Goal: Communication & Community: Answer question/provide support

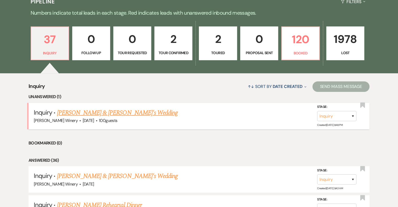
click at [95, 112] on link "[PERSON_NAME] & [PERSON_NAME]'s Wedding" at bounding box center [117, 112] width 121 height 9
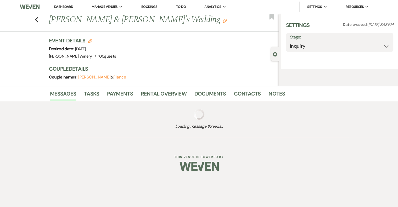
select select "5"
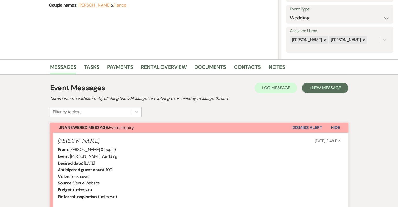
scroll to position [160, 0]
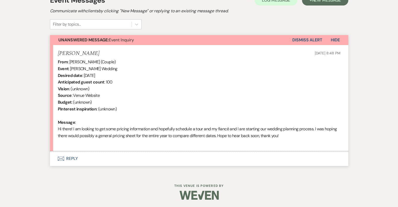
click at [72, 158] on button "Envelope Reply" at bounding box center [199, 158] width 299 height 15
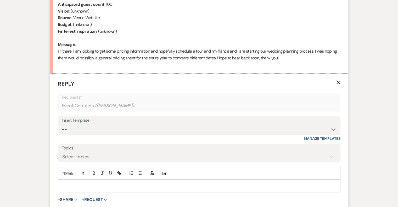
scroll to position [260, 0]
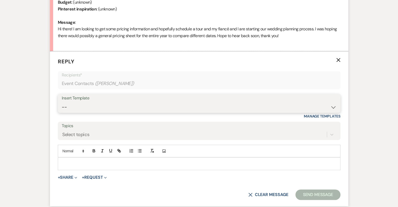
click at [72, 108] on select "-- Weven Planning Portal Introduction (Booked Events) Tour Request Response Fol…" at bounding box center [199, 107] width 275 height 10
select select "403"
click at [62, 102] on select "-- Weven Planning Portal Introduction (Booked Events) Tour Request Response Fol…" at bounding box center [199, 107] width 275 height 10
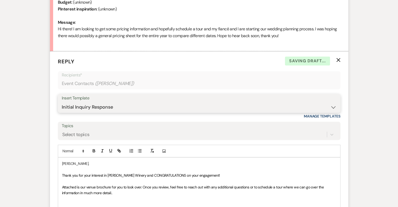
scroll to position [338, 0]
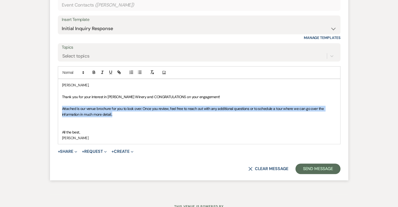
drag, startPoint x: 60, startPoint y: 107, endPoint x: 128, endPoint y: 114, distance: 67.4
click at [128, 114] on div "[PERSON_NAME], Thank you for your interest in [PERSON_NAME] Winery and CONGRATU…" at bounding box center [199, 111] width 282 height 65
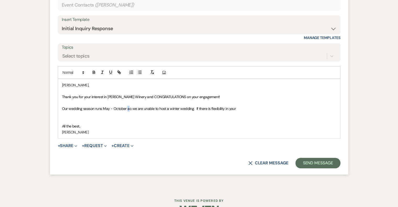
click at [127, 107] on span "Our wedding season runs May - October ao we are unable to host a winter wedding…" at bounding box center [149, 108] width 174 height 5
click at [246, 110] on p "Our wedding season runs May - October so we are unable to host a winter wedding…" at bounding box center [199, 109] width 274 height 6
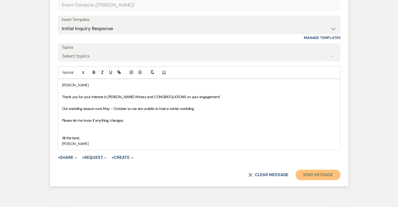
click at [326, 173] on button "Send Message" at bounding box center [318, 175] width 45 height 10
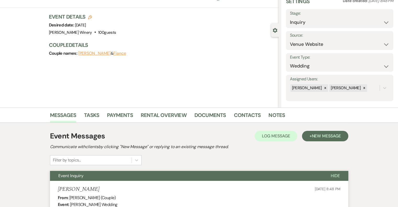
scroll to position [0, 0]
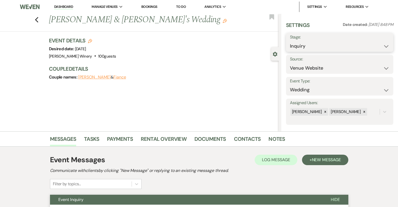
click at [310, 45] on select "Inquiry Follow Up Tour Requested Tour Confirmed Toured Proposal Sent Booked Lost" at bounding box center [340, 46] width 100 height 10
select select "8"
click at [290, 41] on select "Inquiry Follow Up Tour Requested Tour Confirmed Toured Proposal Sent Booked Lost" at bounding box center [340, 46] width 100 height 10
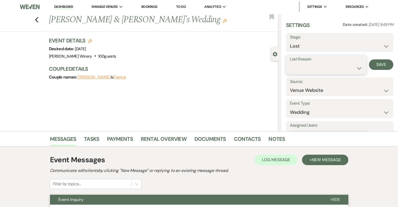
click at [359, 68] on select "Booked Elsewhere Budget Date Unavailable No Response Not a Good Match Capacity …" at bounding box center [326, 68] width 73 height 10
select select "10"
click at [290, 63] on select "Booked Elsewhere Budget Date Unavailable No Response Not a Good Match Capacity …" at bounding box center [326, 68] width 73 height 10
click at [383, 64] on button "Save" at bounding box center [381, 64] width 24 height 10
click at [66, 7] on link "Dashboard" at bounding box center [63, 6] width 19 height 5
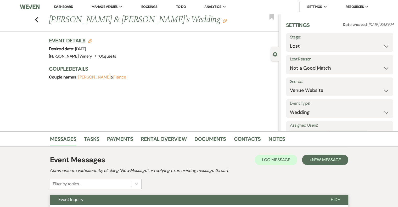
select select "8"
select select "10"
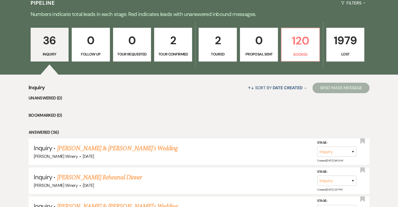
scroll to position [131, 0]
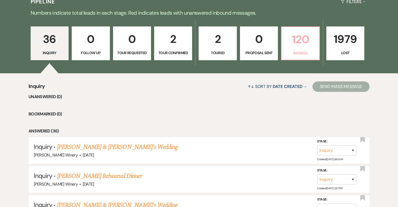
click at [289, 39] on p "120" at bounding box center [300, 40] width 31 height 18
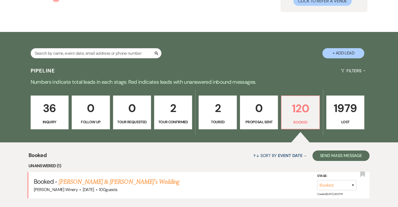
scroll to position [131, 0]
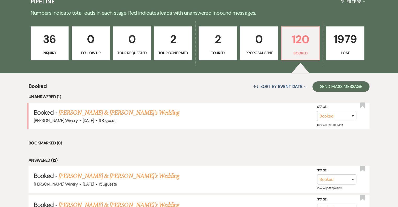
click at [220, 50] on p "Toured" at bounding box center [217, 53] width 31 height 6
select select "5"
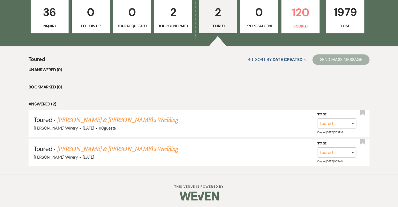
scroll to position [158, 0]
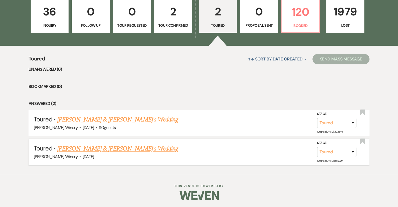
click at [108, 148] on link "[PERSON_NAME] & [PERSON_NAME]'s Wedding" at bounding box center [117, 148] width 121 height 9
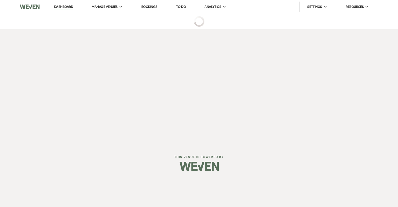
select select "5"
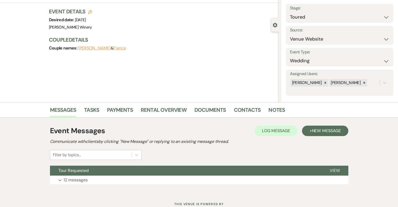
scroll to position [48, 0]
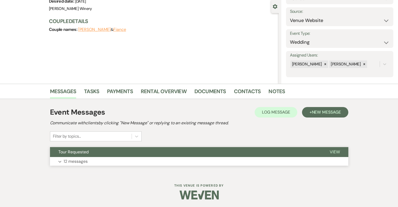
drag, startPoint x: 336, startPoint y: 150, endPoint x: 331, endPoint y: 150, distance: 4.5
click at [336, 150] on span "View" at bounding box center [335, 151] width 10 height 5
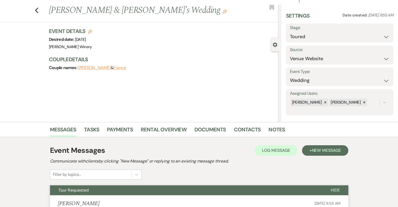
scroll to position [0, 0]
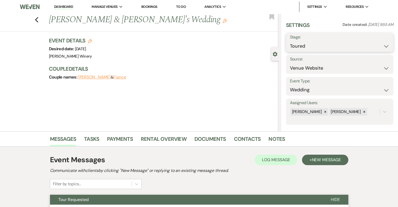
click at [333, 44] on select "Inquiry Follow Up Tour Requested Tour Confirmed Toured Proposal Sent Booked Lost" at bounding box center [340, 46] width 100 height 10
select select "8"
click at [290, 41] on select "Inquiry Follow Up Tour Requested Tour Confirmed Toured Proposal Sent Booked Lost" at bounding box center [340, 46] width 100 height 10
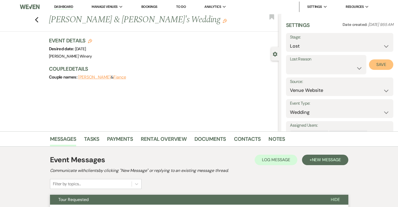
click at [377, 62] on button "Save" at bounding box center [381, 64] width 24 height 10
click at [69, 6] on link "Dashboard" at bounding box center [63, 6] width 19 height 5
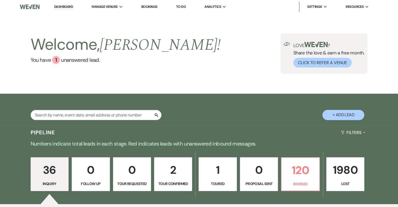
click at [219, 167] on p "1" at bounding box center [217, 170] width 31 height 18
select select "5"
select select "8"
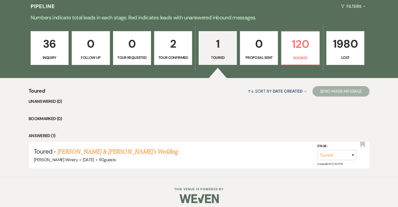
scroll to position [130, 0]
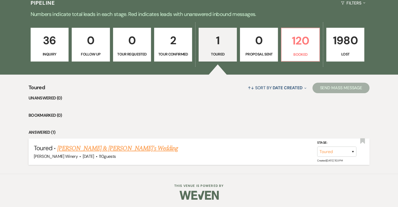
click at [119, 149] on link "[PERSON_NAME] & [PERSON_NAME]'s Wedding" at bounding box center [117, 148] width 121 height 9
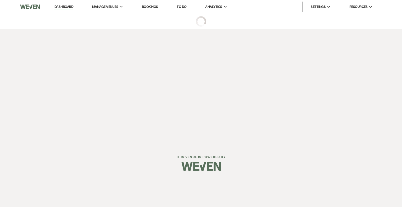
select select "5"
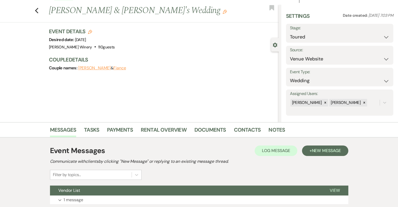
scroll to position [72, 0]
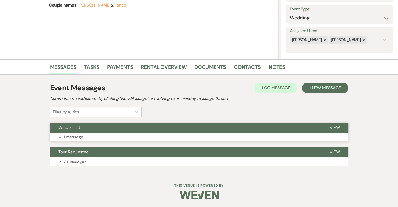
click at [336, 128] on span "View" at bounding box center [335, 127] width 10 height 5
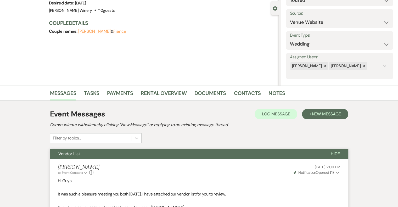
scroll to position [0, 0]
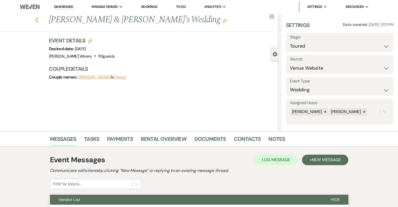
click at [38, 21] on use "button" at bounding box center [36, 20] width 3 height 6
select select "5"
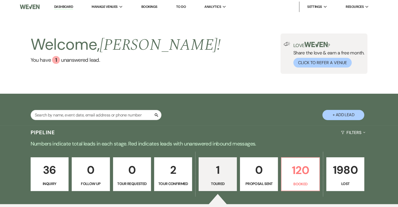
click at [71, 7] on link "Dashboard" at bounding box center [63, 6] width 19 height 5
